Goal: Task Accomplishment & Management: Use online tool/utility

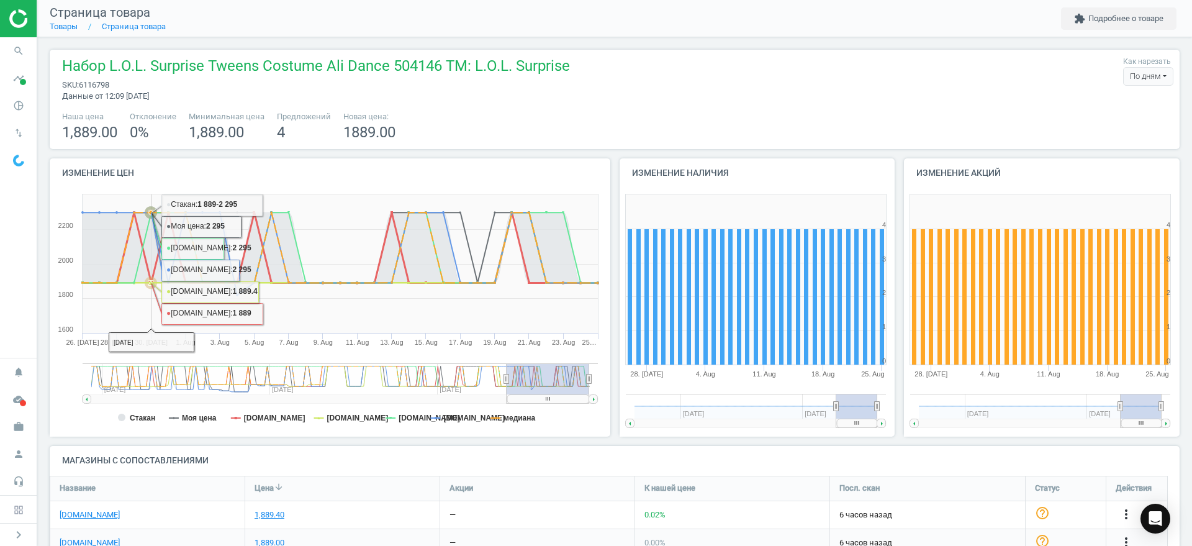
scroll to position [204, 1143]
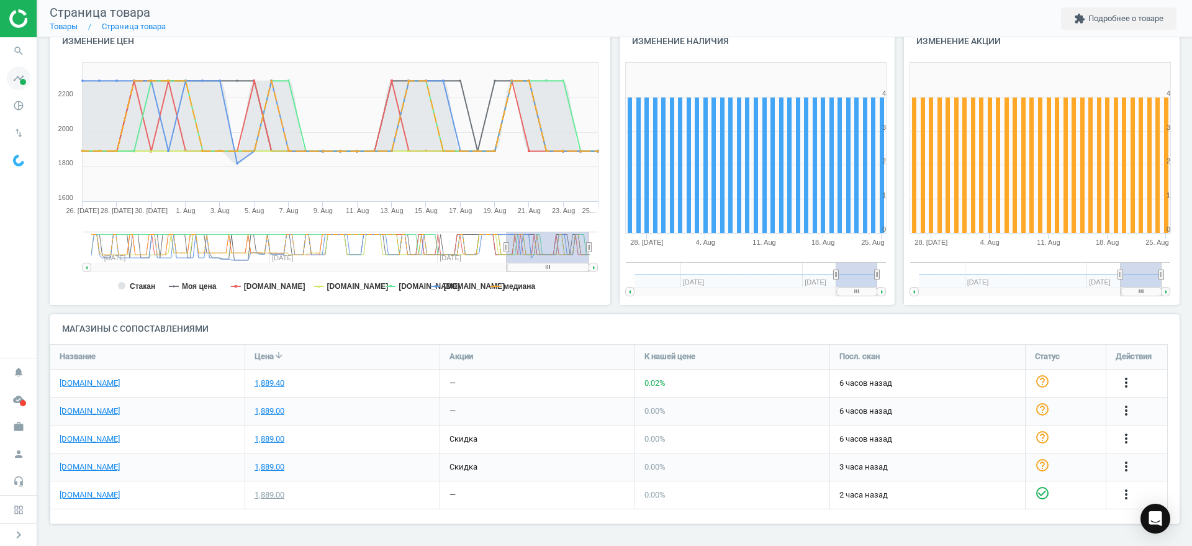
click at [13, 84] on icon "timeline" at bounding box center [19, 78] width 24 height 24
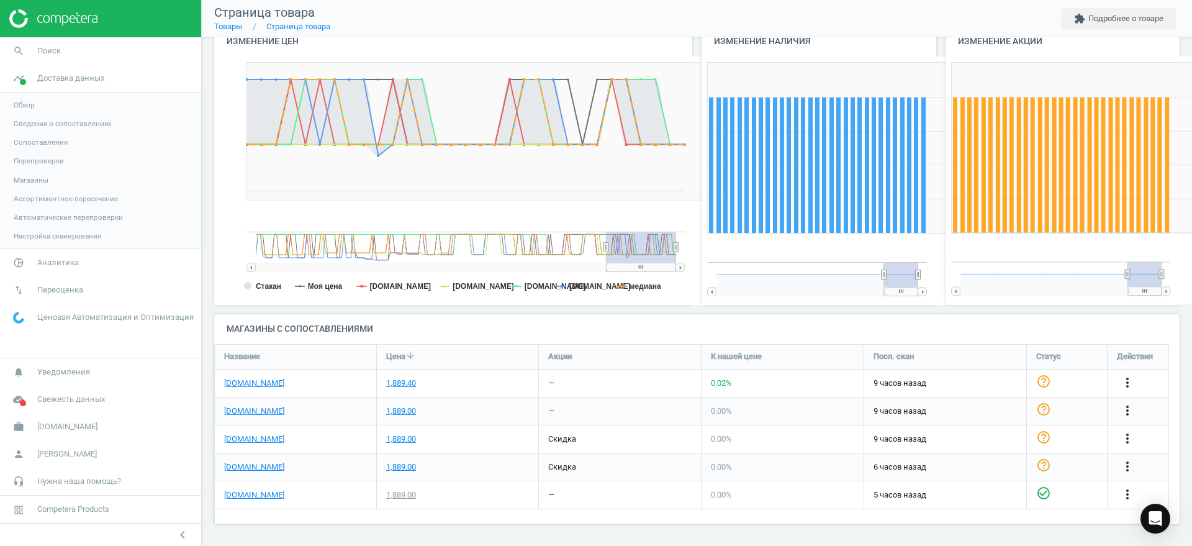
scroll to position [273, 256]
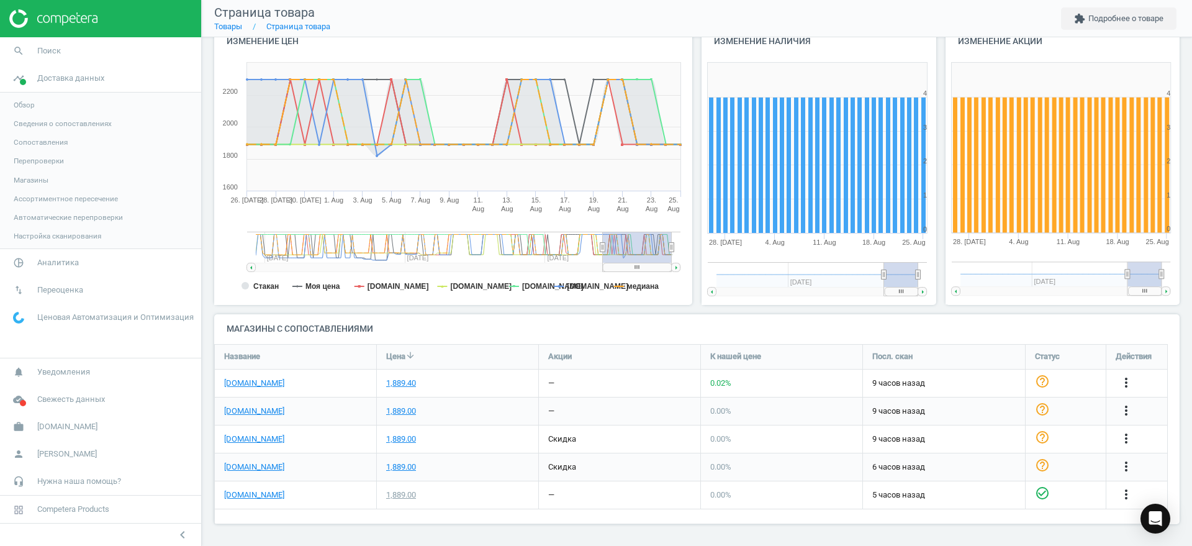
click at [27, 103] on span "Обзор" at bounding box center [24, 105] width 21 height 10
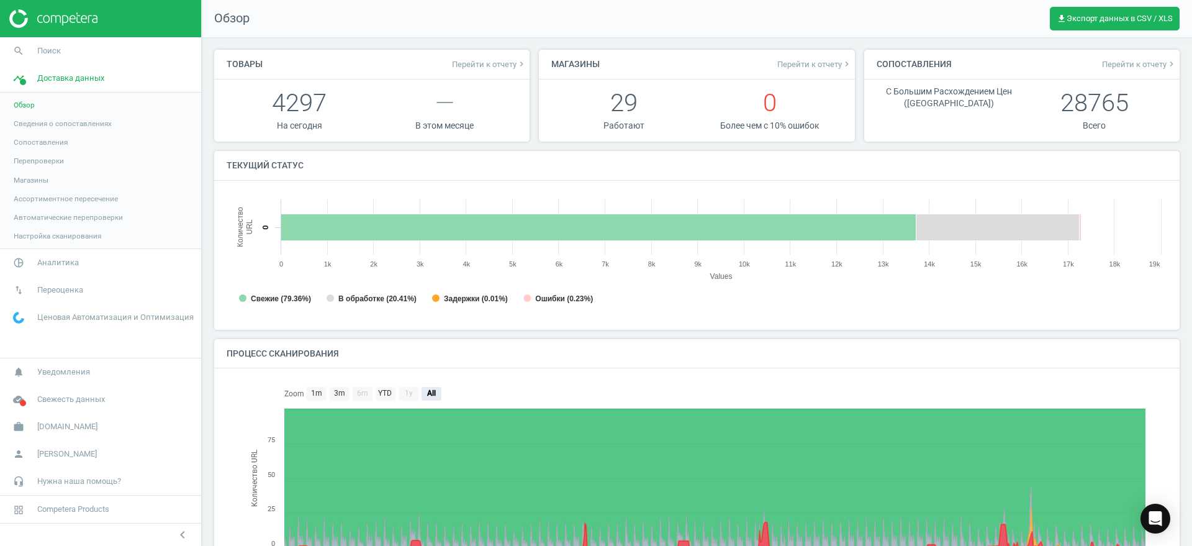
scroll to position [6, 6]
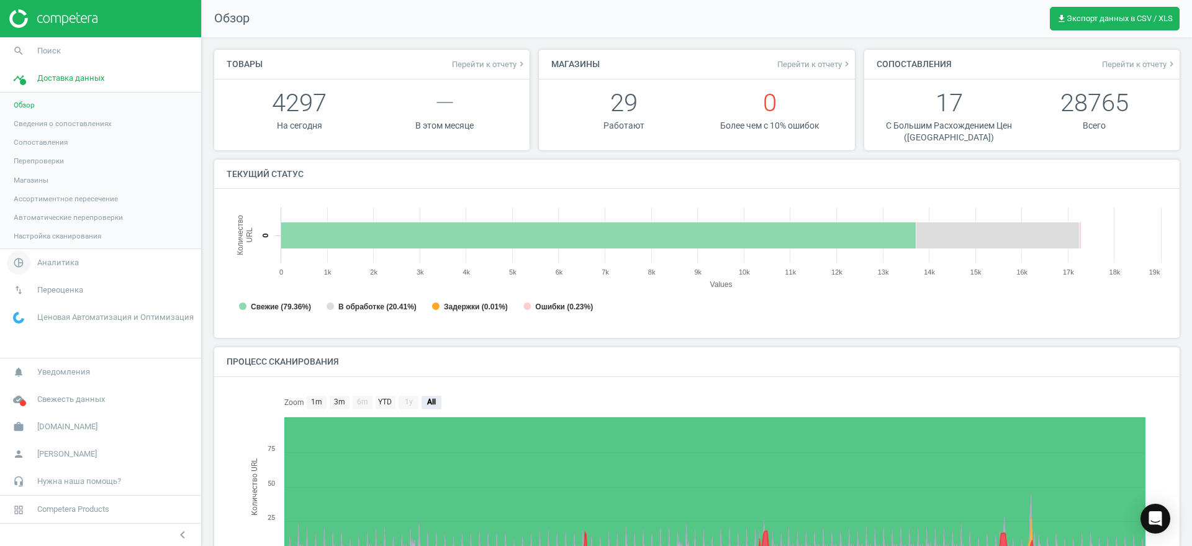
click at [58, 259] on span "Аналитика" at bounding box center [58, 262] width 42 height 11
click at [27, 133] on span "Обзор" at bounding box center [24, 132] width 21 height 10
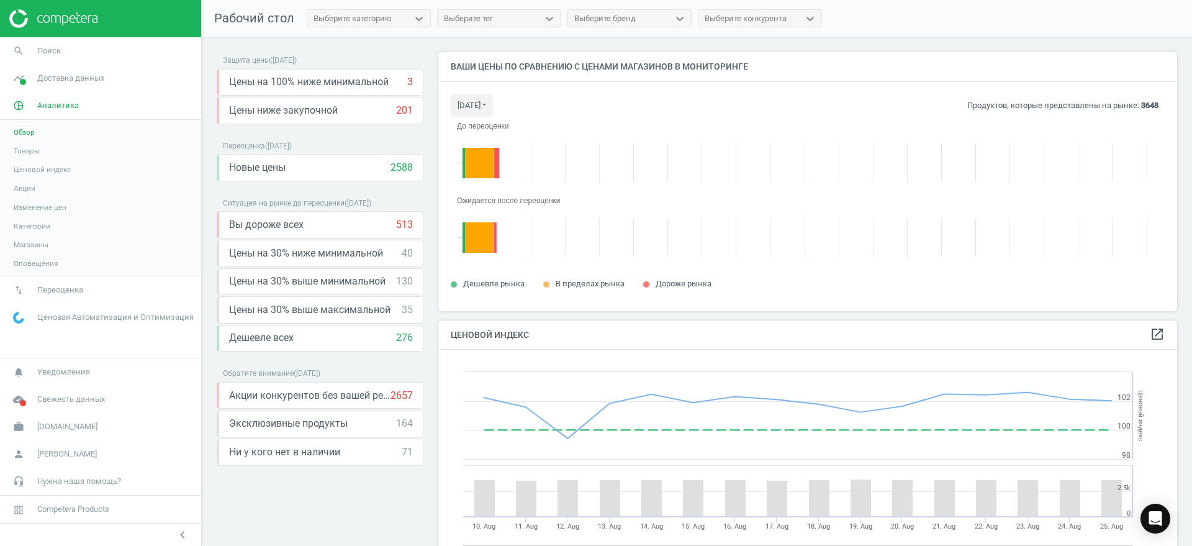
scroll to position [283, 751]
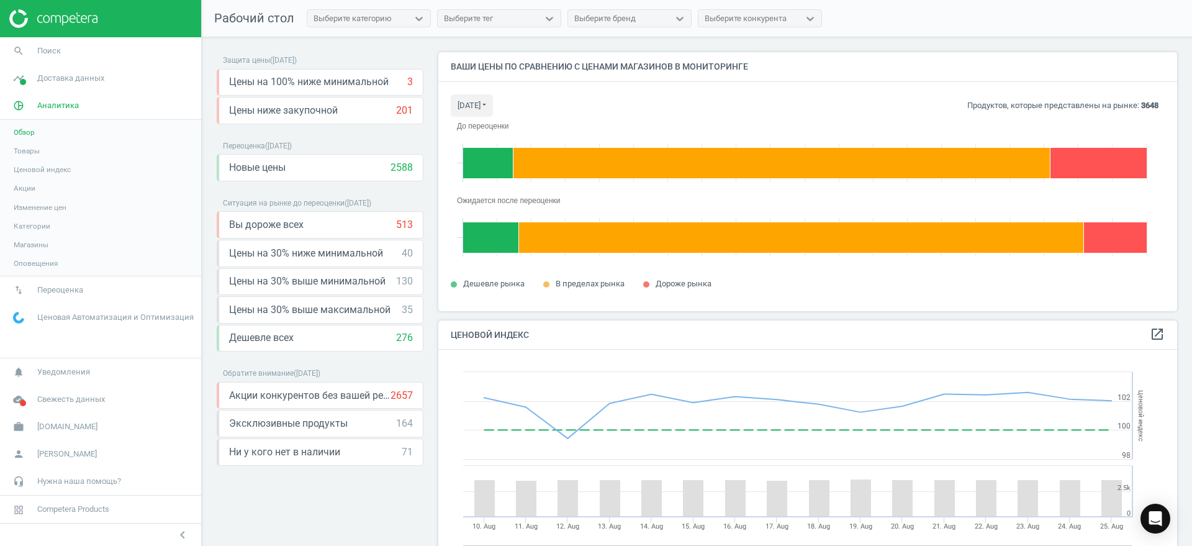
click at [38, 153] on span "Товары" at bounding box center [27, 151] width 26 height 10
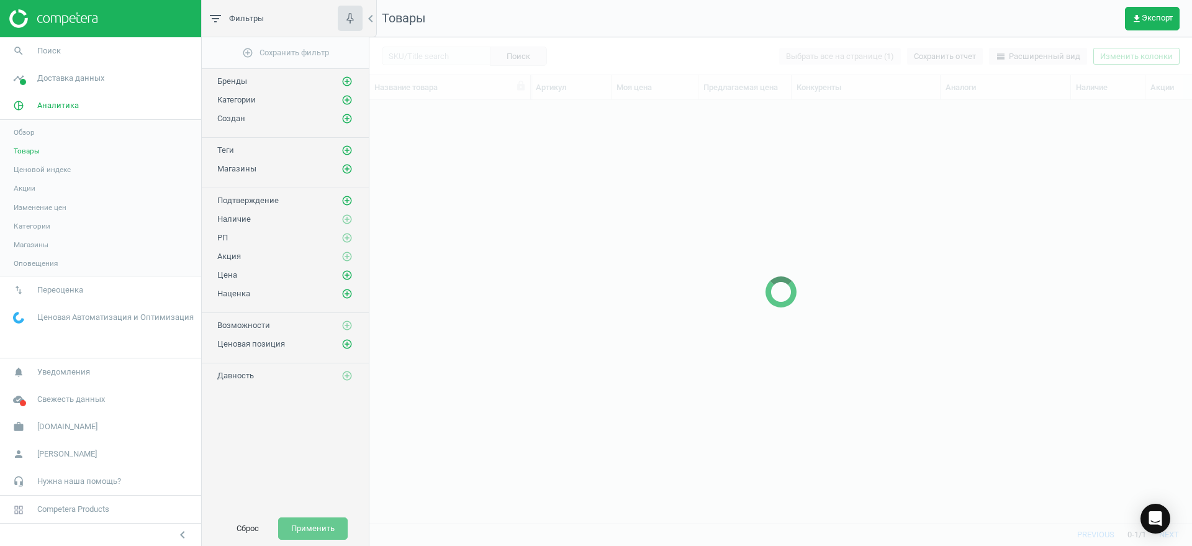
scroll to position [399, 811]
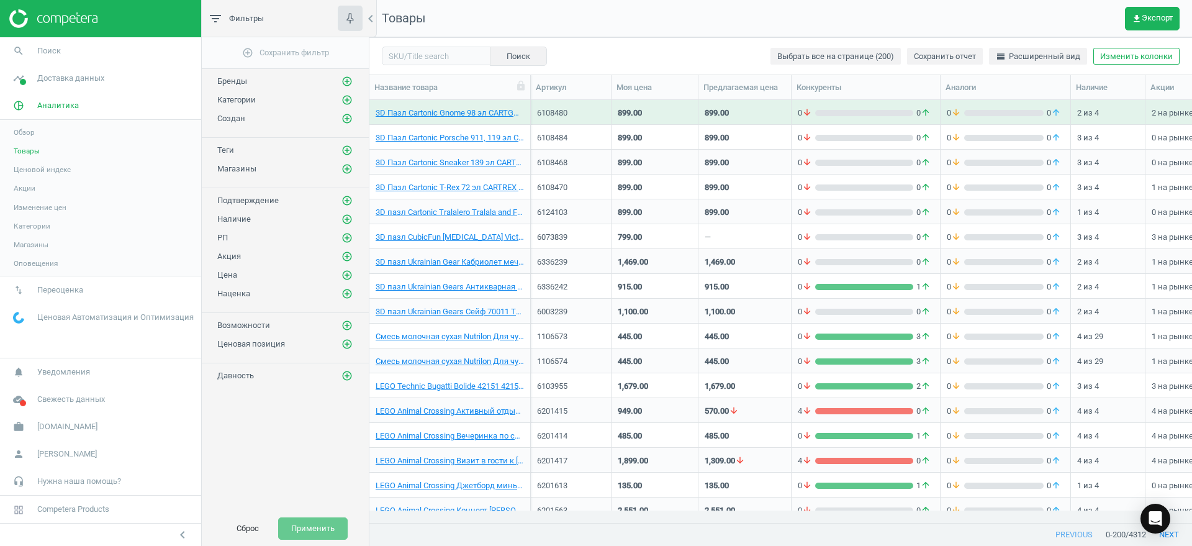
click at [47, 169] on span "Ценовой индекс" at bounding box center [42, 170] width 57 height 10
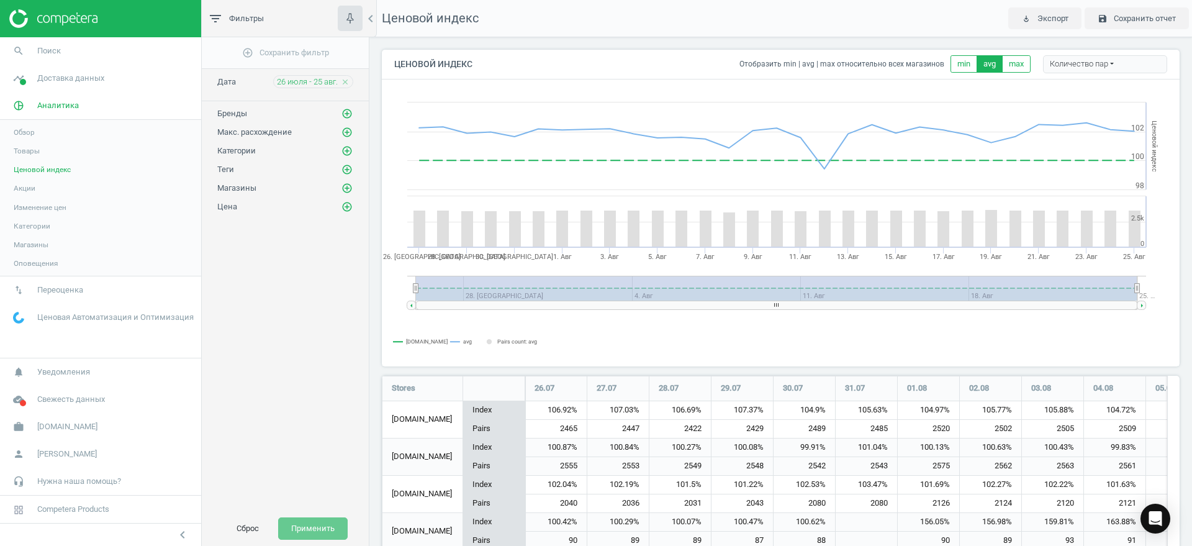
scroll to position [1021, 810]
click at [36, 225] on span "Категории" at bounding box center [32, 226] width 37 height 10
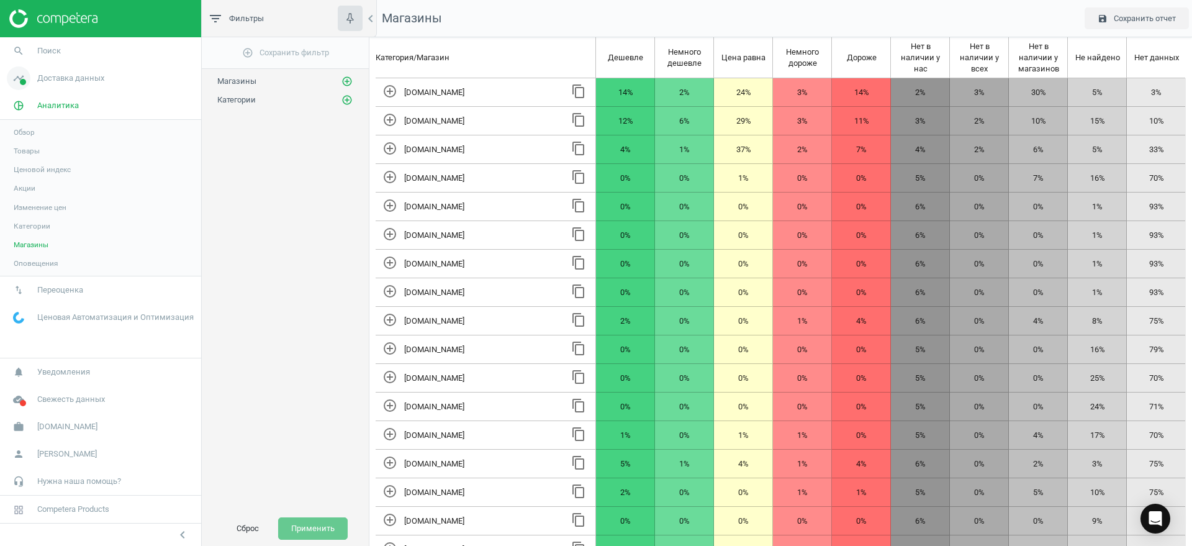
click at [57, 81] on span "Доставка данных" at bounding box center [70, 78] width 67 height 11
click at [33, 176] on span "Магазины" at bounding box center [31, 180] width 35 height 10
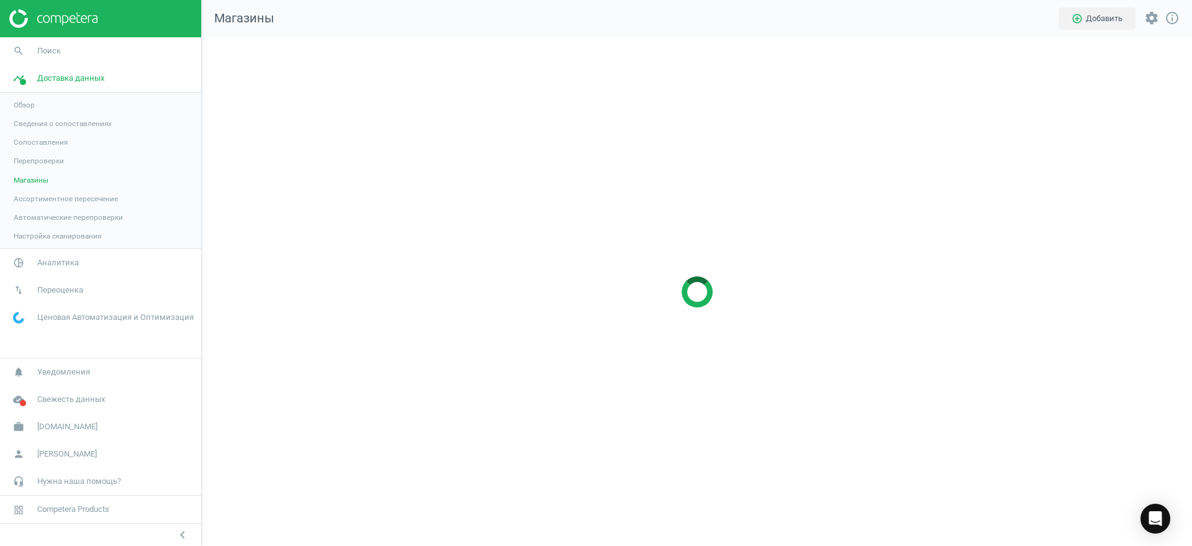
scroll to position [533, 1015]
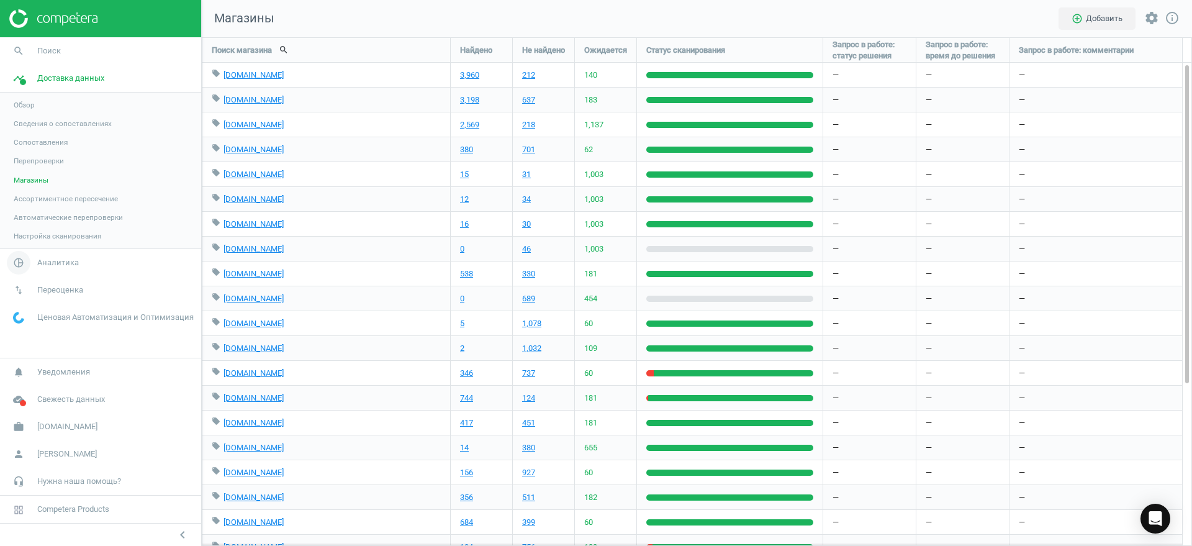
click at [48, 262] on span "Аналитика" at bounding box center [58, 262] width 42 height 11
click at [29, 226] on span "Категории" at bounding box center [32, 226] width 37 height 10
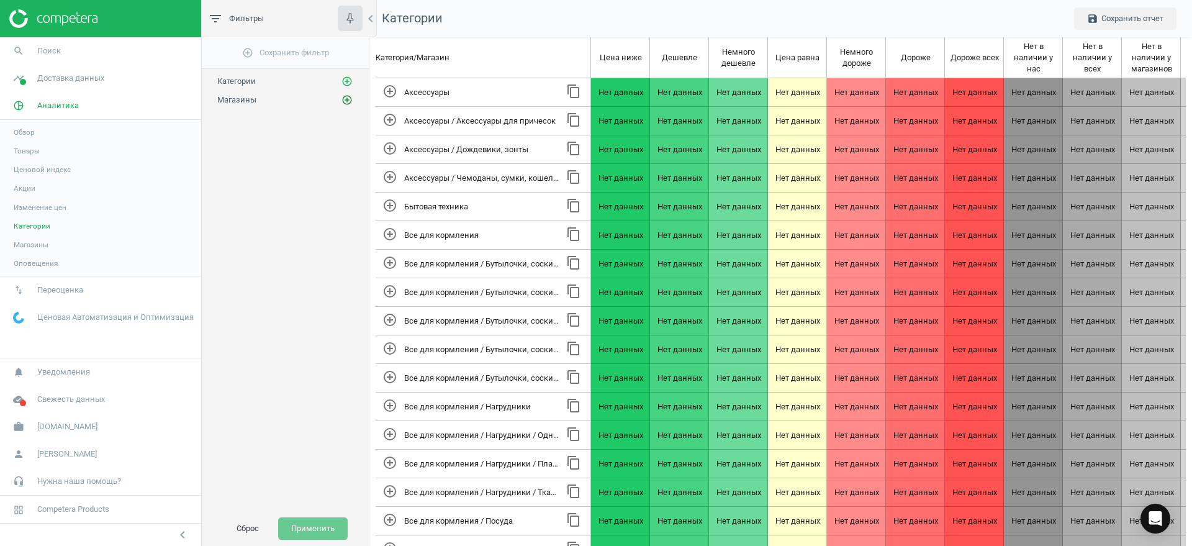
click at [347, 101] on icon "add_circle_outline" at bounding box center [347, 99] width 11 height 11
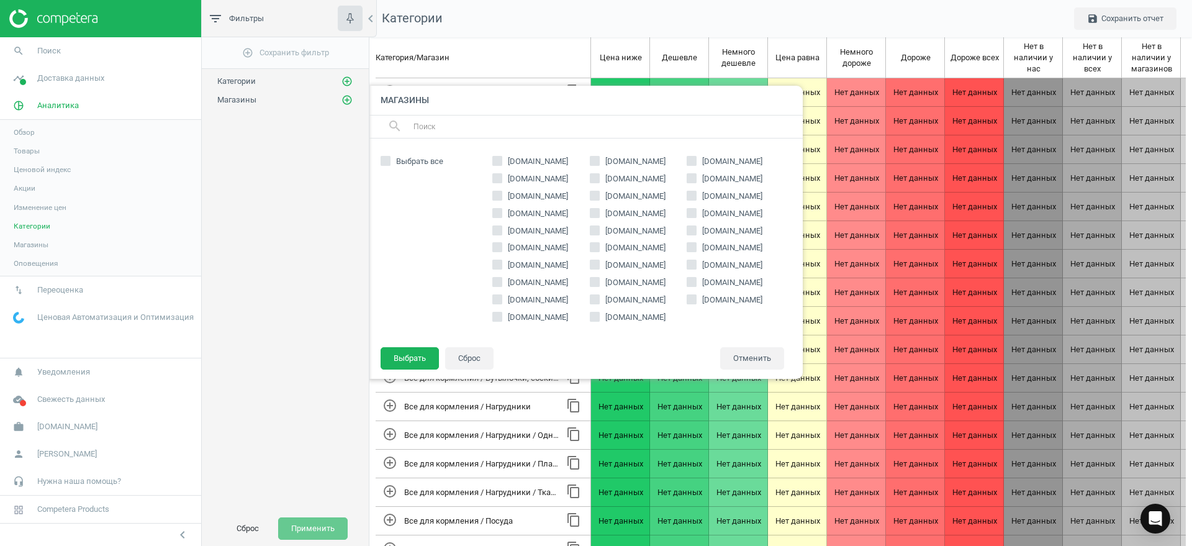
click at [710, 163] on span "[DOMAIN_NAME]" at bounding box center [732, 161] width 65 height 11
click at [696, 163] on input "[DOMAIN_NAME]" at bounding box center [692, 160] width 8 height 8
checkbox input "true"
click at [394, 363] on button "Выбрать" at bounding box center [410, 358] width 58 height 22
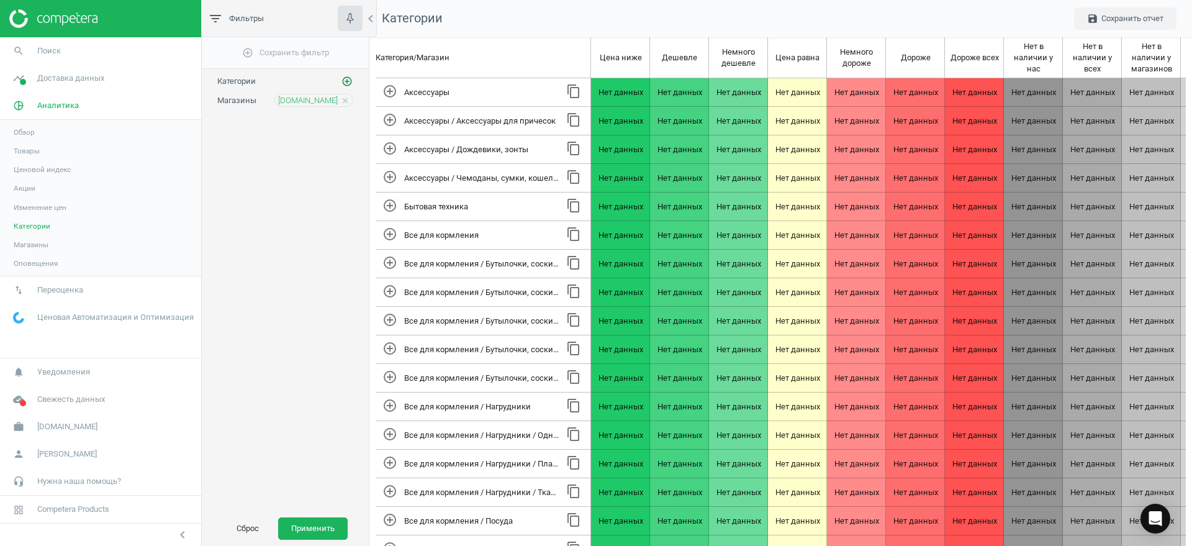
click at [348, 82] on icon "add_circle_outline" at bounding box center [347, 81] width 11 height 11
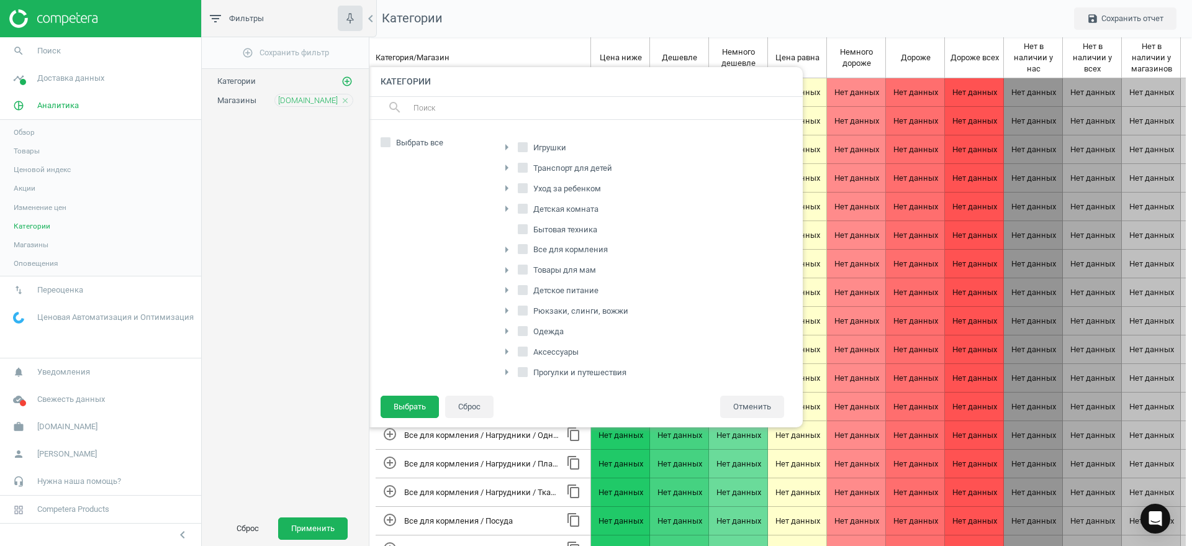
click at [508, 148] on icon "arrow_right" at bounding box center [506, 147] width 15 height 15
click at [532, 369] on input "LEGO" at bounding box center [530, 371] width 8 height 8
checkbox input "true"
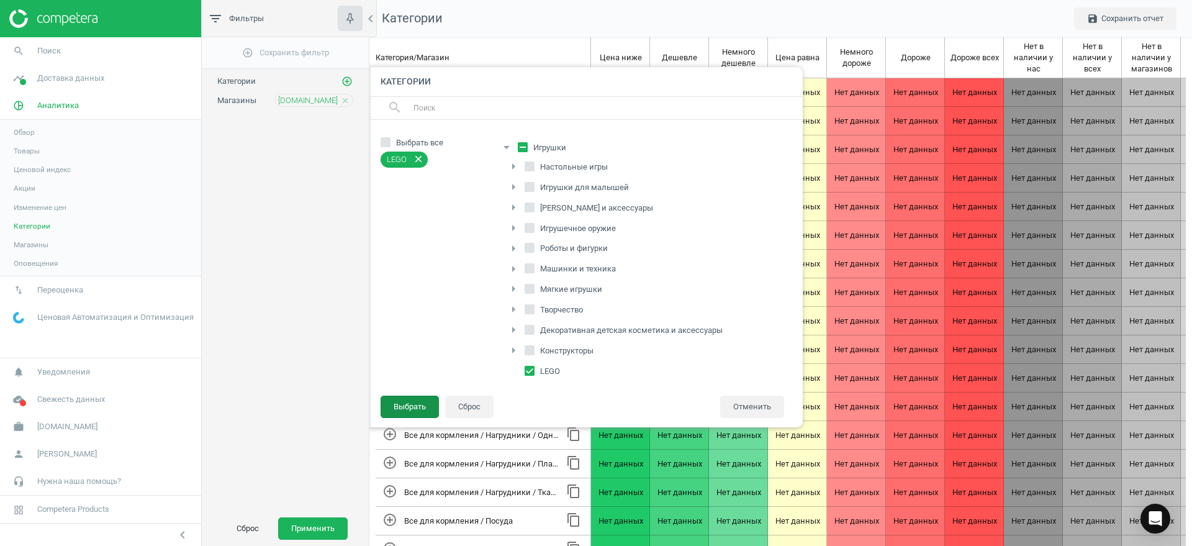
click at [402, 403] on button "Выбрать" at bounding box center [410, 407] width 58 height 22
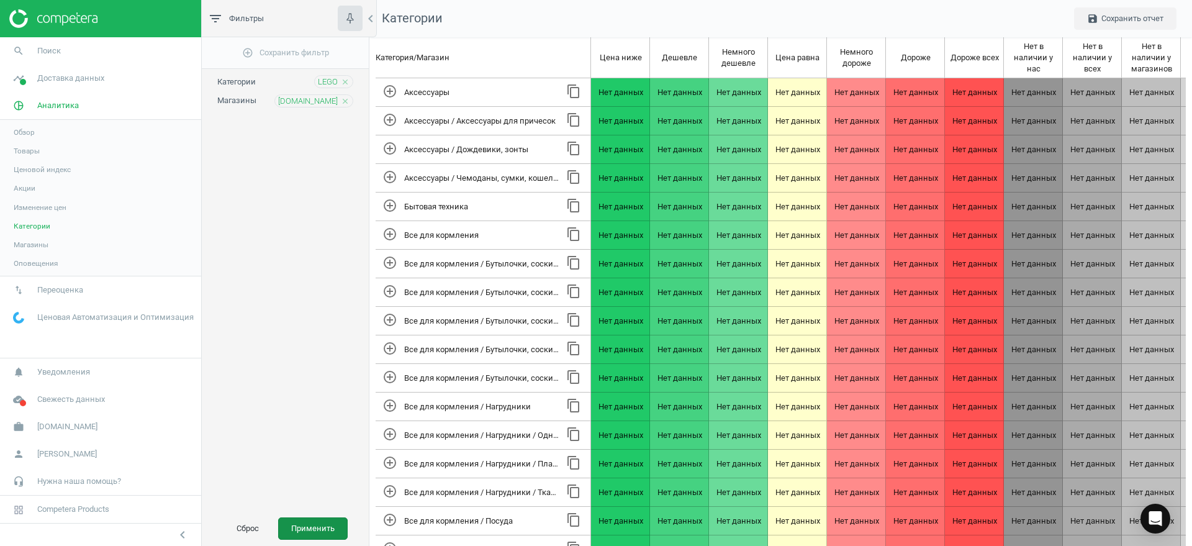
click at [307, 531] on button "Применить" at bounding box center [313, 528] width 70 height 22
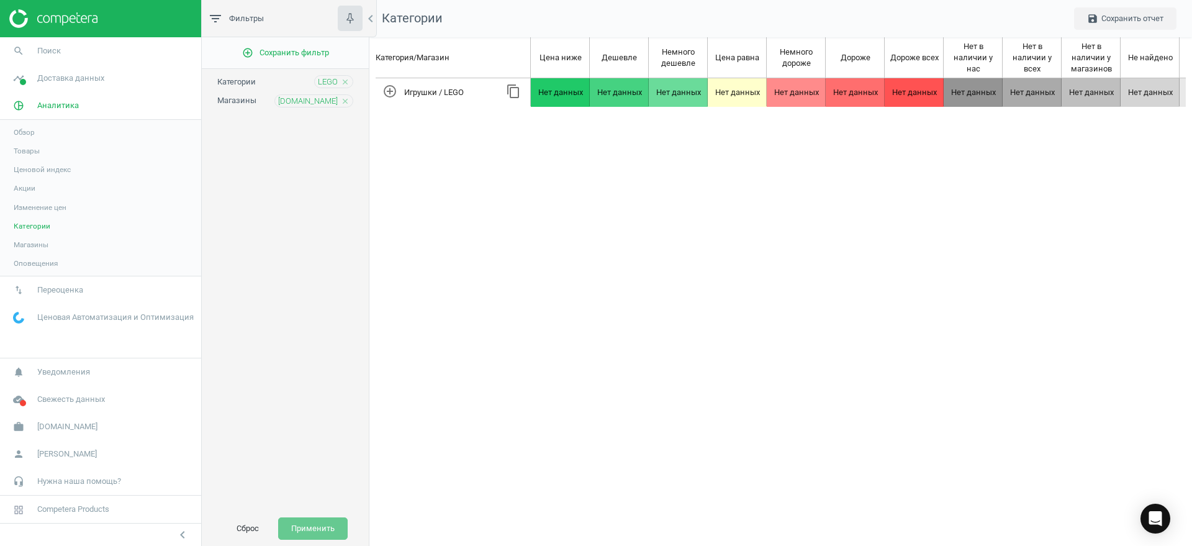
click at [29, 189] on span "Акции" at bounding box center [25, 188] width 22 height 10
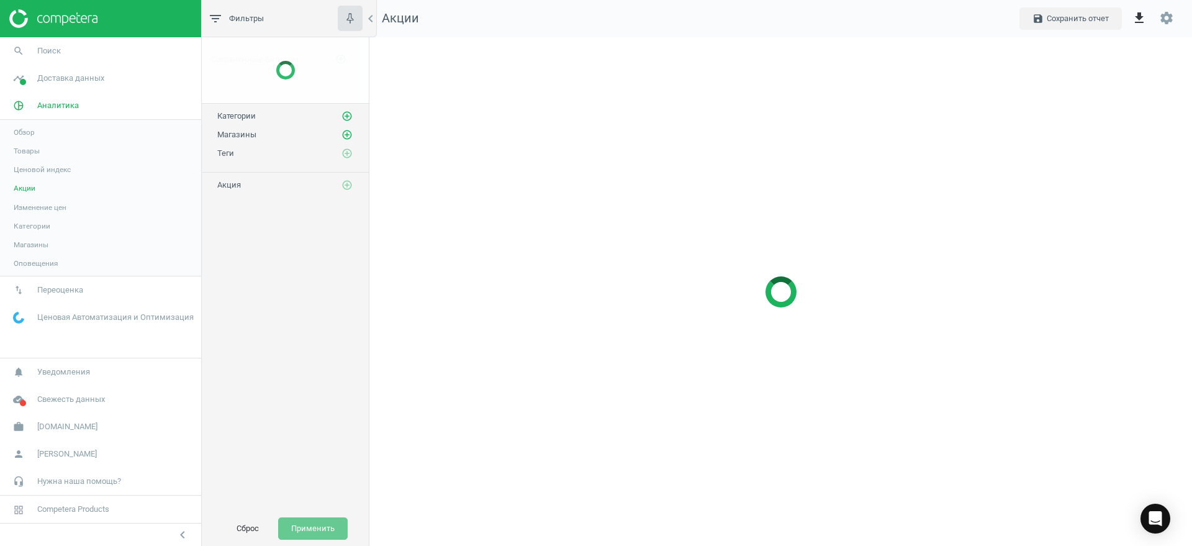
scroll to position [533, 847]
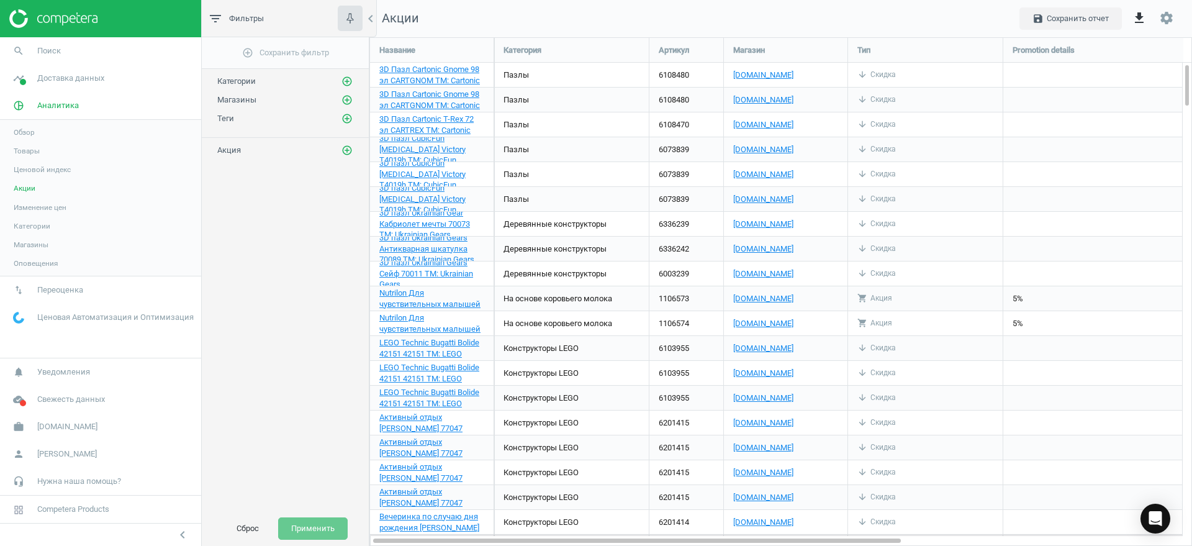
click at [37, 169] on span "Ценовой индекс" at bounding box center [42, 170] width 57 height 10
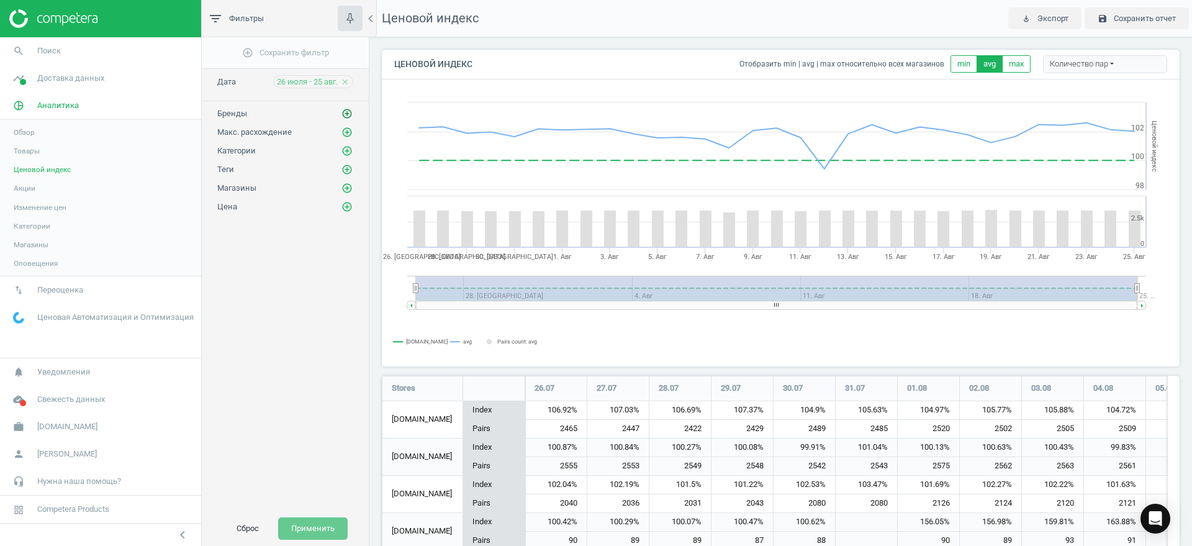
scroll to position [1021, 810]
click at [345, 114] on icon "add_circle_outline" at bounding box center [347, 113] width 11 height 11
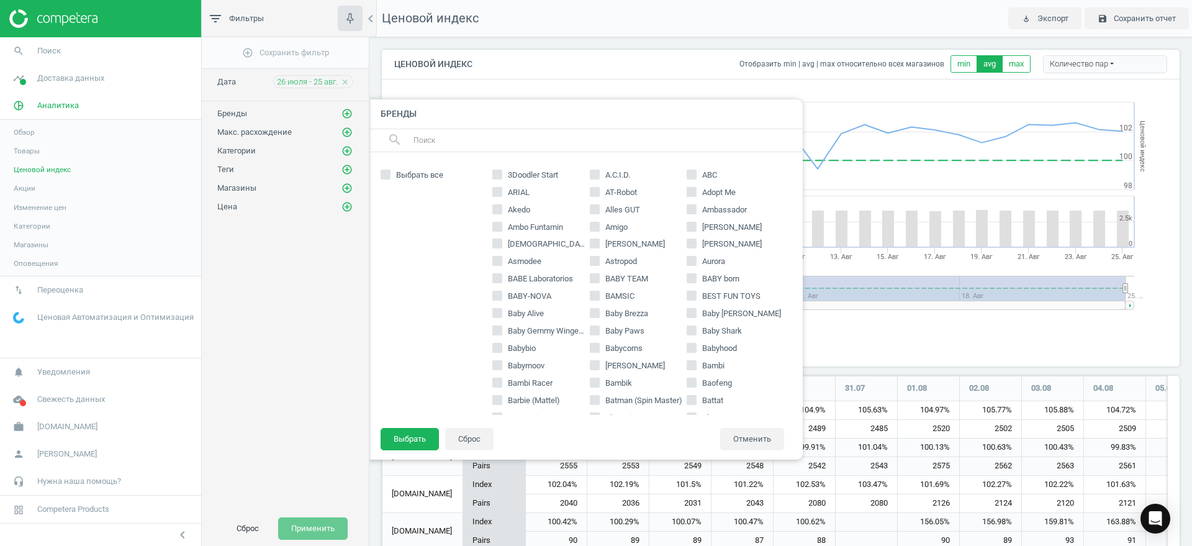
click at [478, 142] on input "text" at bounding box center [602, 140] width 381 height 20
type input "lego"
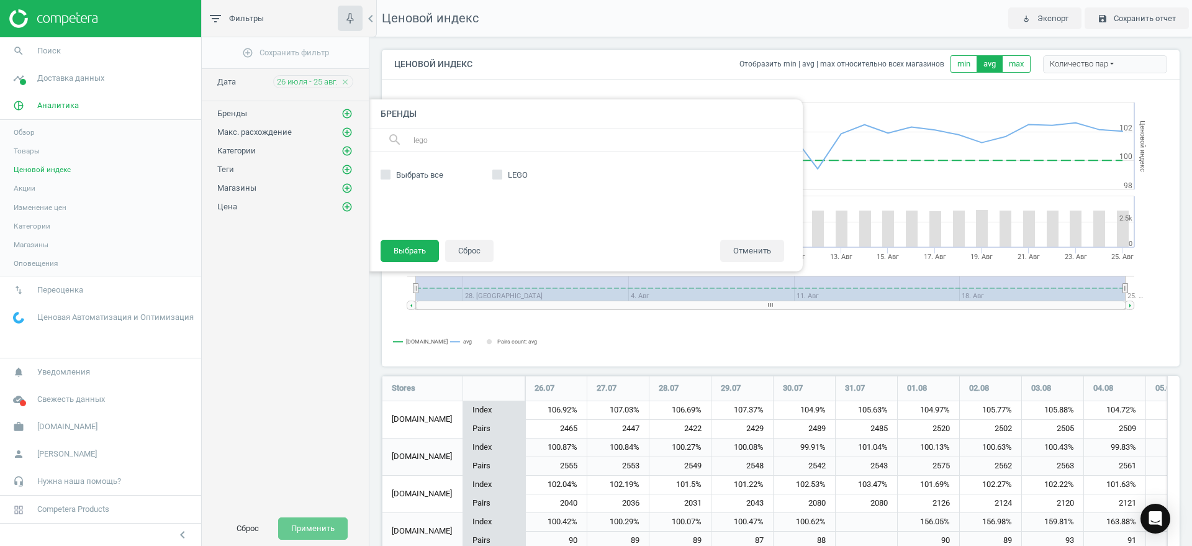
click at [497, 176] on input "LEGO" at bounding box center [498, 174] width 8 height 8
checkbox input "true"
click at [414, 250] on button "Выбрать" at bounding box center [410, 251] width 58 height 22
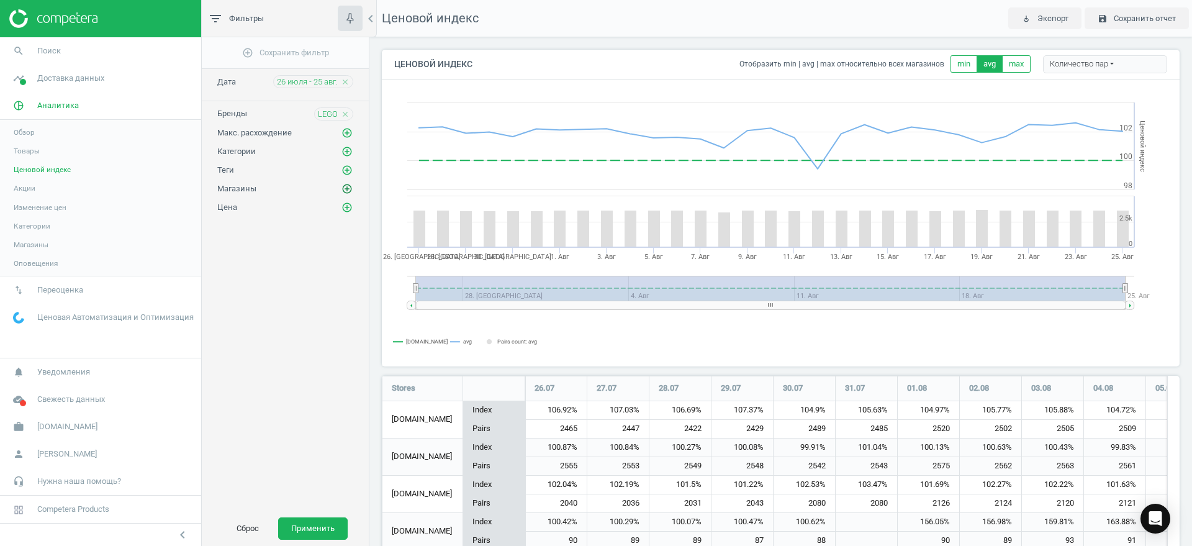
click at [348, 188] on icon "add_circle_outline" at bounding box center [347, 188] width 11 height 11
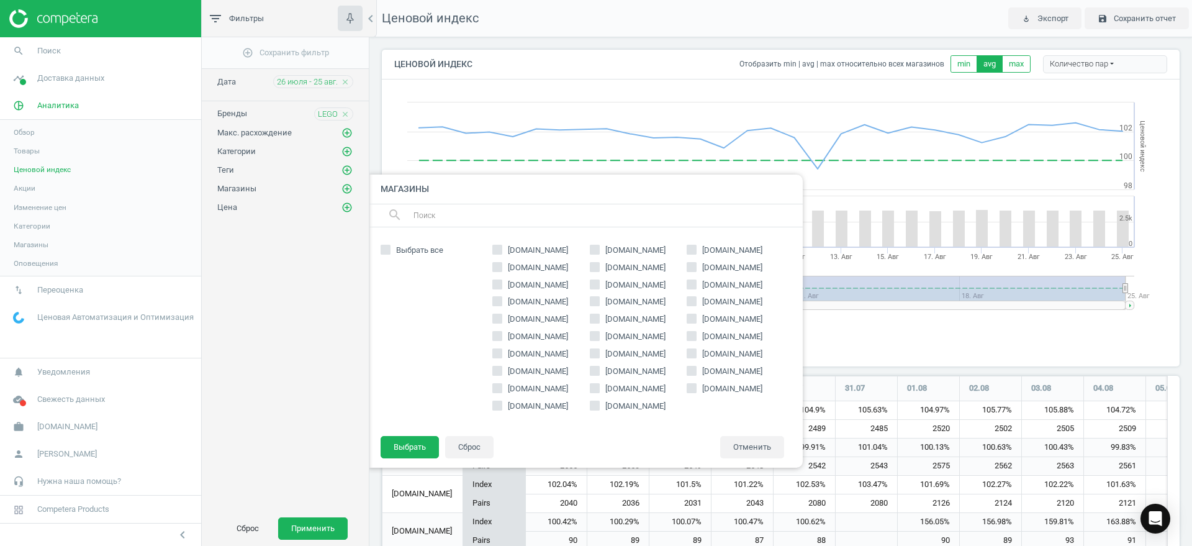
click at [457, 212] on input "text" at bounding box center [602, 216] width 381 height 20
click at [432, 292] on div at bounding box center [434, 290] width 106 height 62
click at [705, 249] on span "[DOMAIN_NAME]" at bounding box center [732, 250] width 65 height 11
click at [696, 249] on input "[DOMAIN_NAME]" at bounding box center [692, 249] width 8 height 8
checkbox input "true"
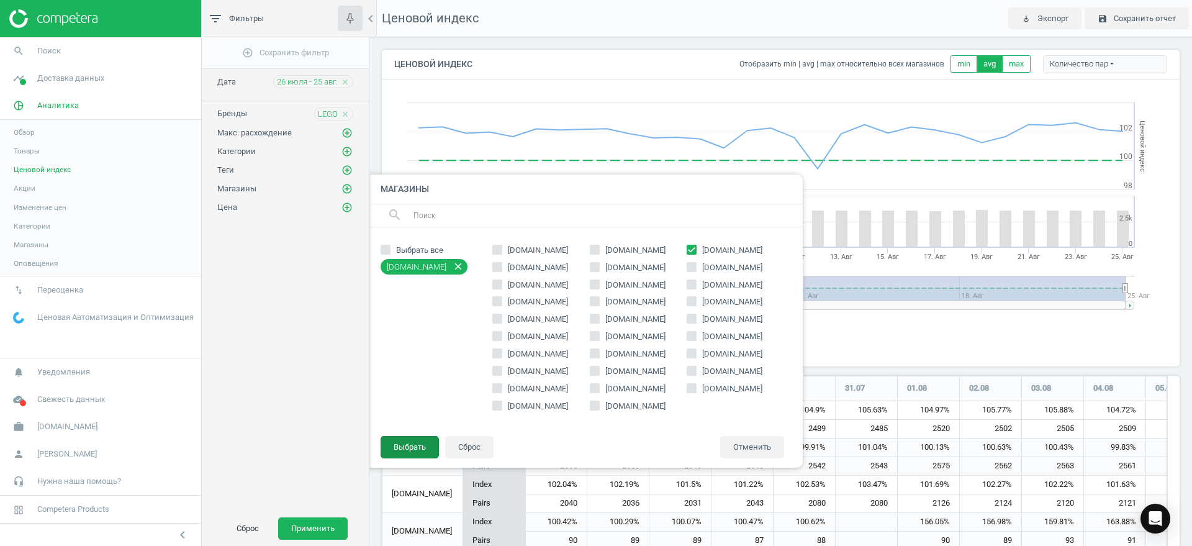
click at [415, 443] on button "Выбрать" at bounding box center [410, 447] width 58 height 22
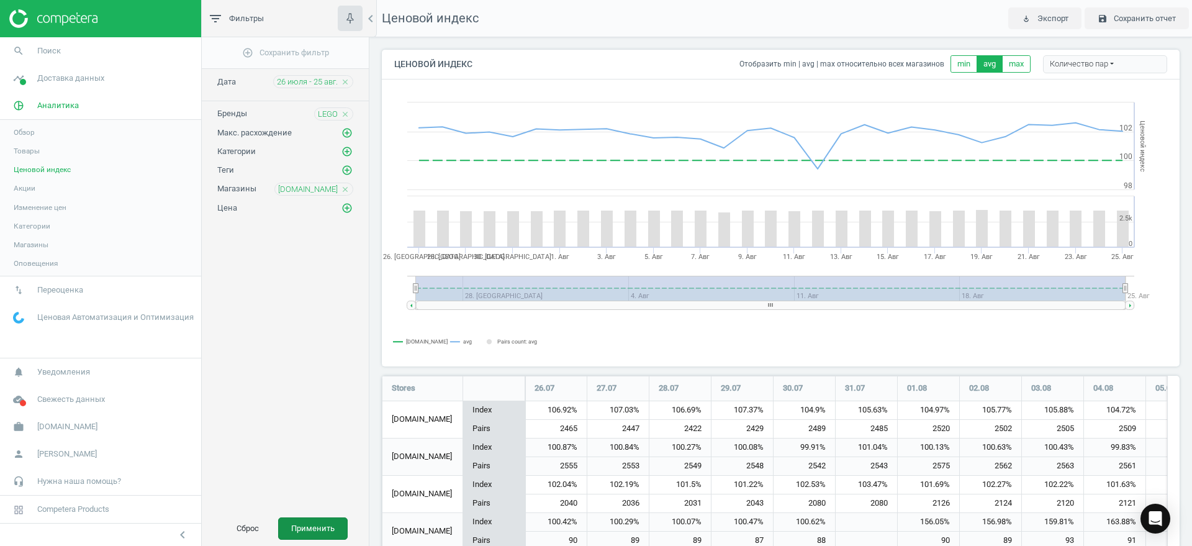
click at [316, 531] on button "Применить" at bounding box center [313, 528] width 70 height 22
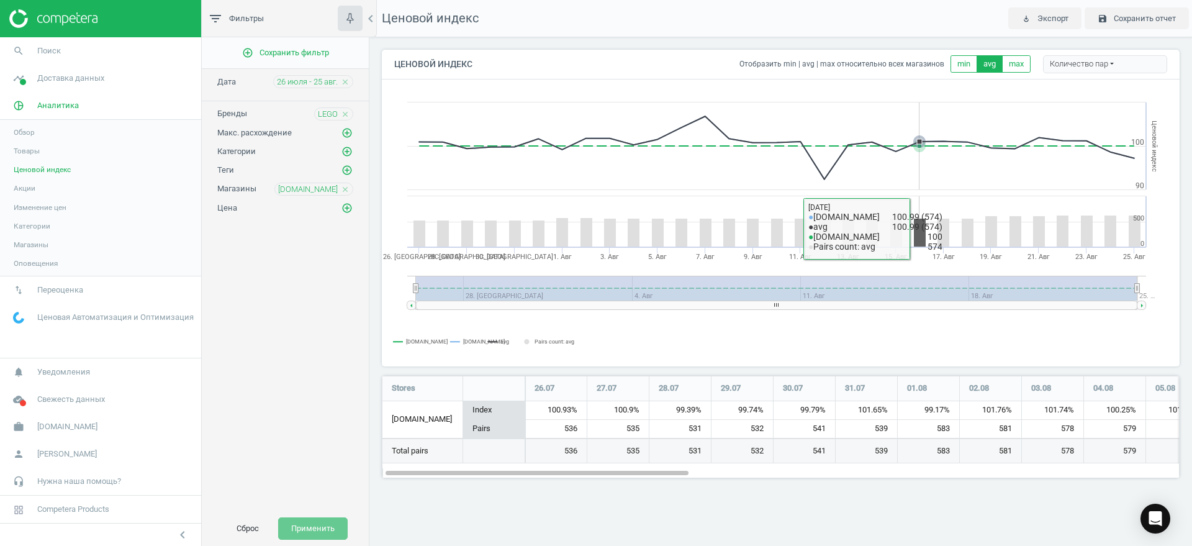
scroll to position [127, 822]
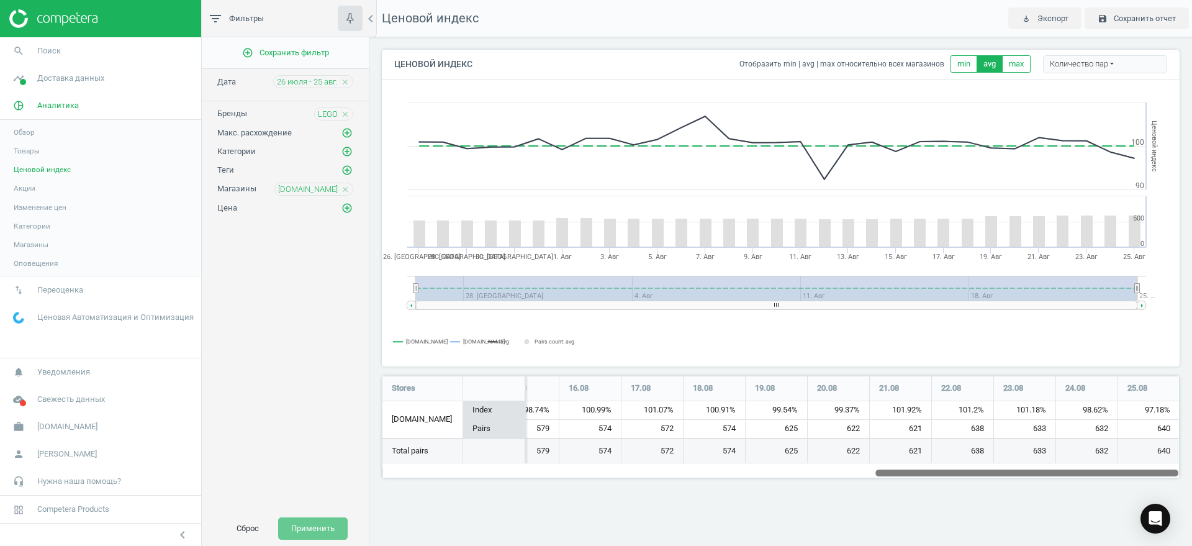
drag, startPoint x: 613, startPoint y: 471, endPoint x: 1192, endPoint y: 441, distance: 579.5
click at [1192, 441] on div "Ценовой индекс Отобразить min | avg | max относительно всех магазинов min avg m…" at bounding box center [780, 268] width 823 height 463
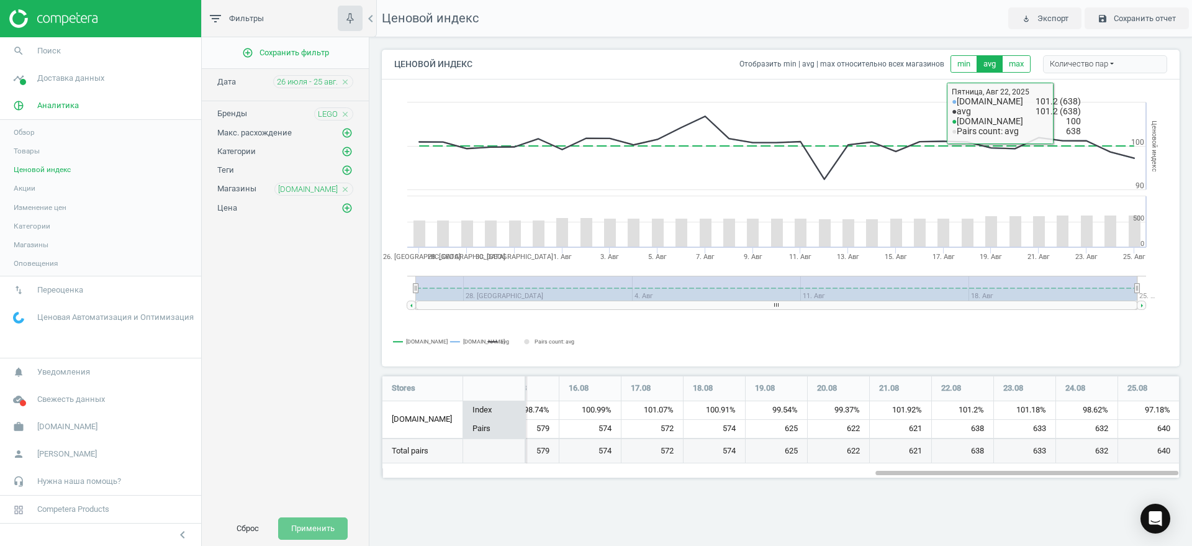
click at [1100, 60] on div "Количество пар" at bounding box center [1105, 64] width 124 height 19
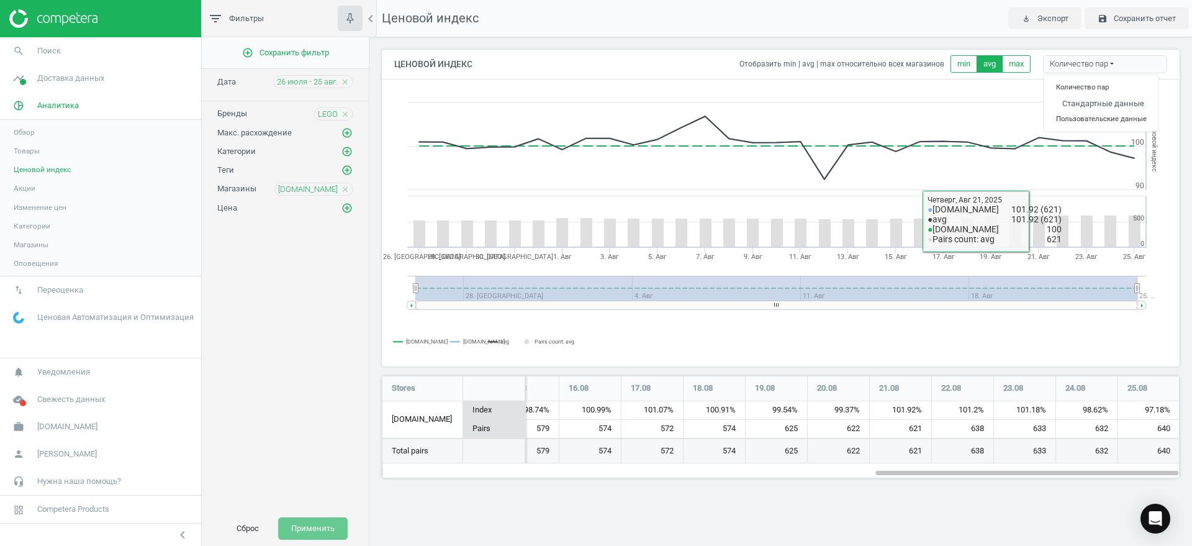
click at [1023, 513] on div "Ценовой индекс play_for_work Экспорт save Сохранить отчет Ценовой индекс Отобра…" at bounding box center [780, 273] width 823 height 546
